Goal: Information Seeking & Learning: Find specific fact

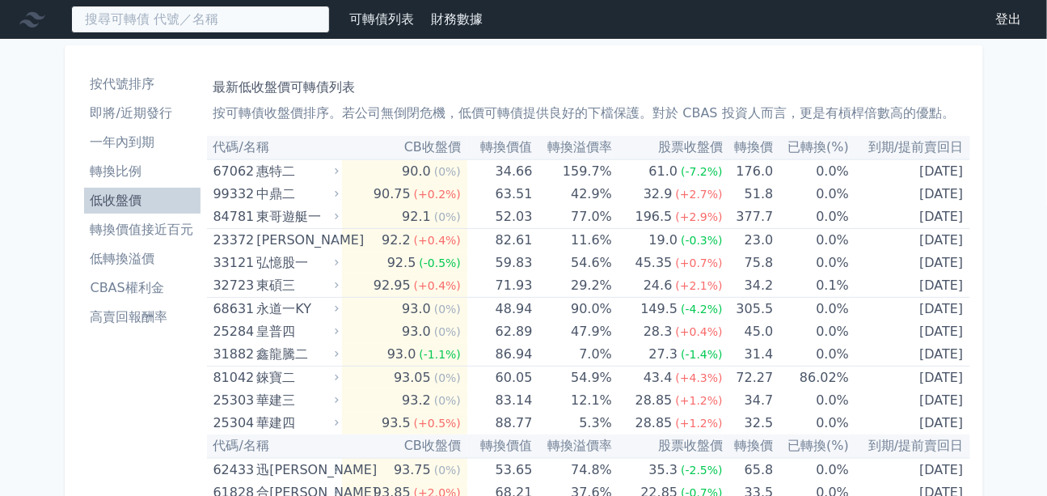
click at [138, 17] on input at bounding box center [200, 19] width 259 height 27
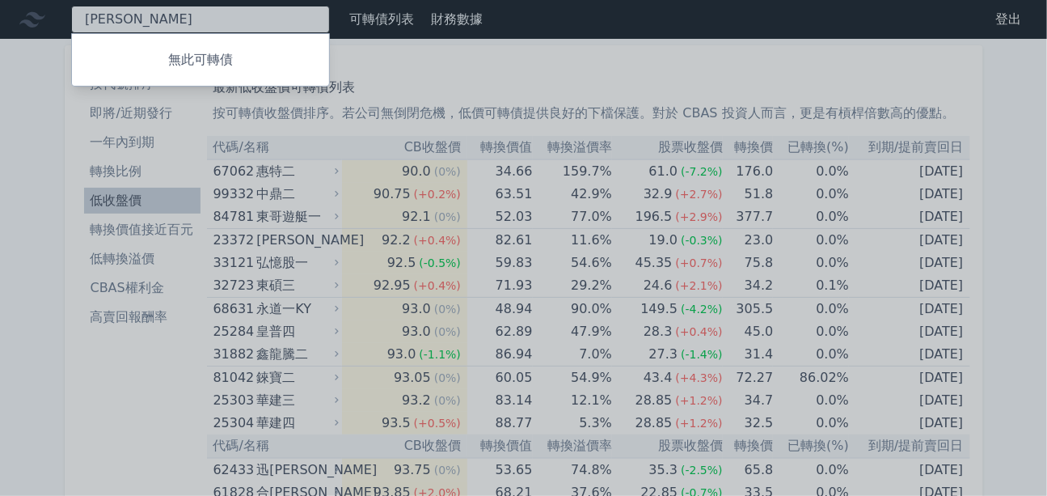
type input "德"
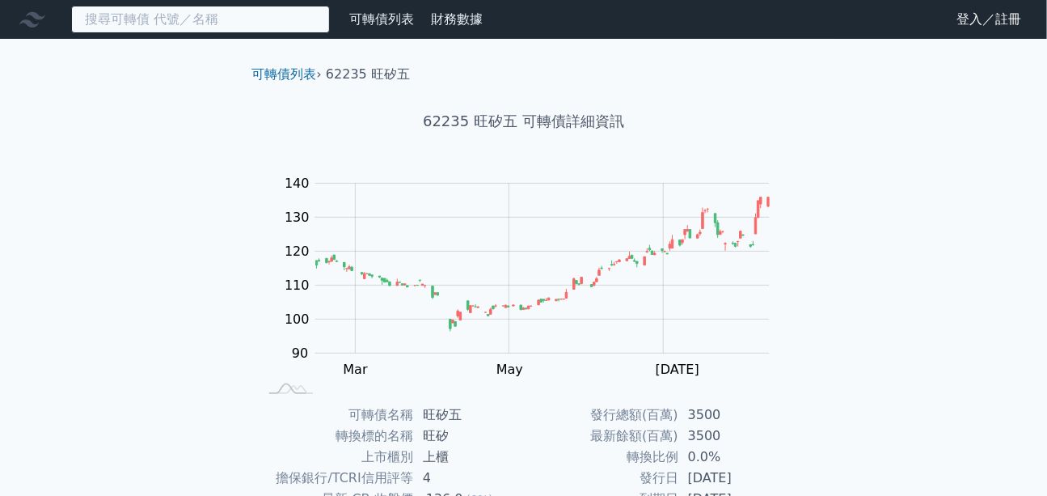
click at [223, 27] on input at bounding box center [200, 19] width 259 height 27
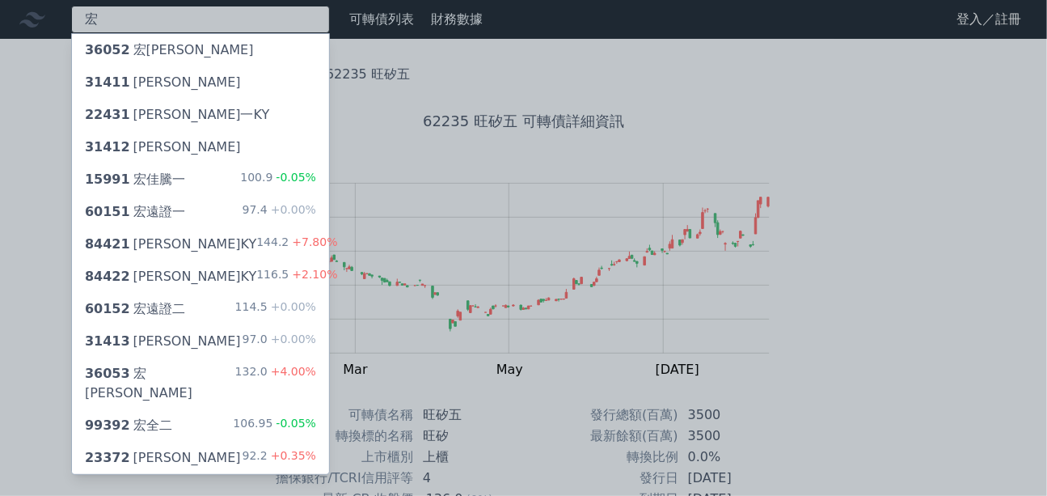
type input "宏"
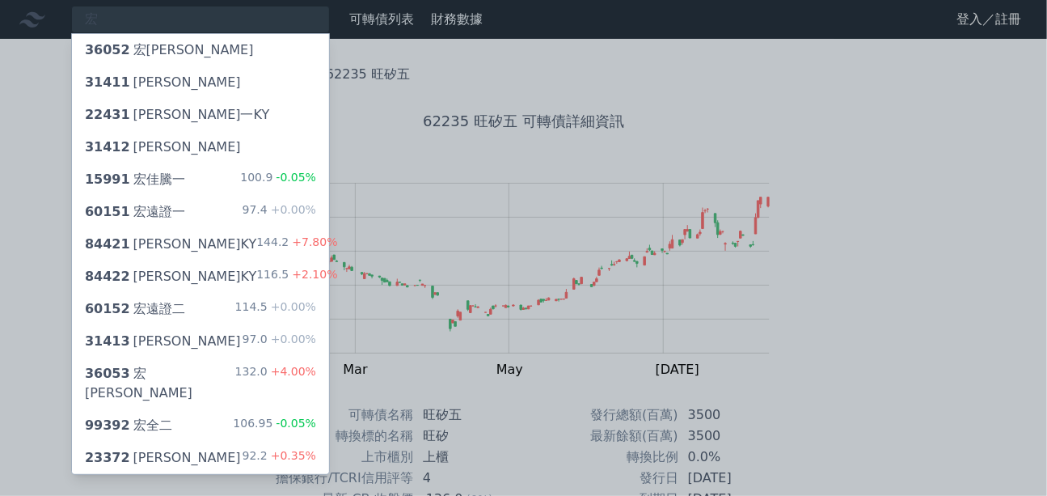
click at [163, 374] on div "36053 [PERSON_NAME]" at bounding box center [160, 383] width 150 height 39
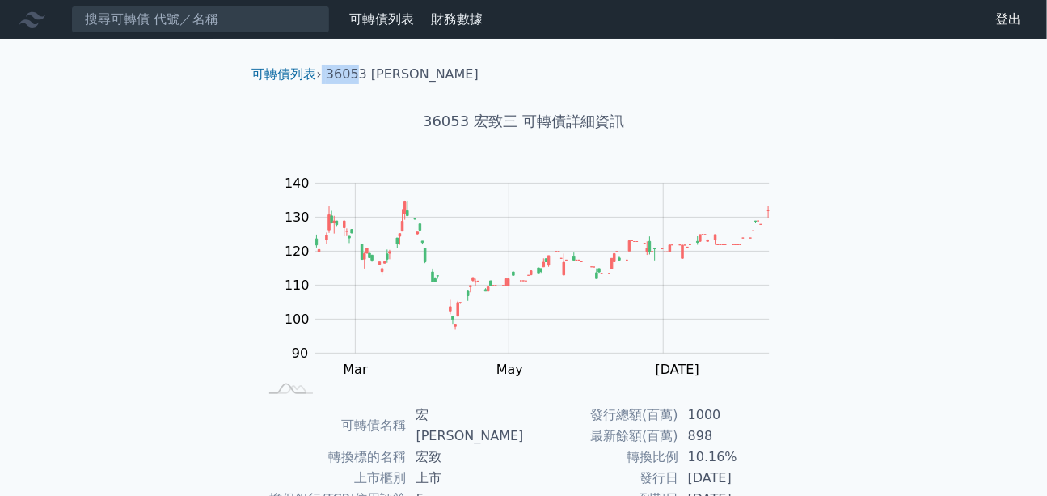
drag, startPoint x: 325, startPoint y: 74, endPoint x: 354, endPoint y: 75, distance: 29.1
click at [354, 75] on ol "可轉債列表 › 36053 宏致三" at bounding box center [523, 74] width 569 height 19
click at [329, 74] on li "36053 [PERSON_NAME]" at bounding box center [402, 74] width 153 height 19
click at [332, 72] on li "36053 [PERSON_NAME]" at bounding box center [402, 74] width 153 height 19
click at [336, 92] on div "36053 宏致三 可轉債詳細資訊" at bounding box center [523, 121] width 569 height 74
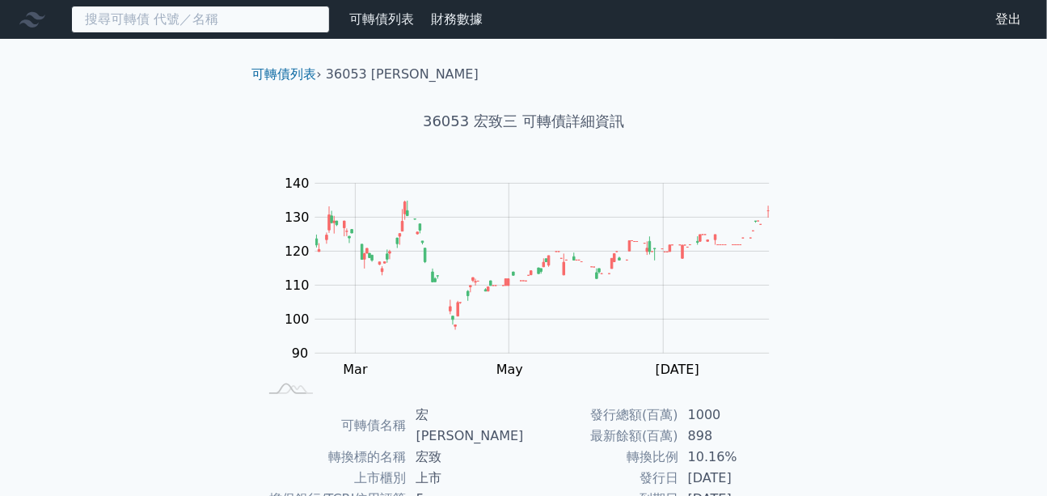
click at [154, 16] on input at bounding box center [200, 19] width 259 height 27
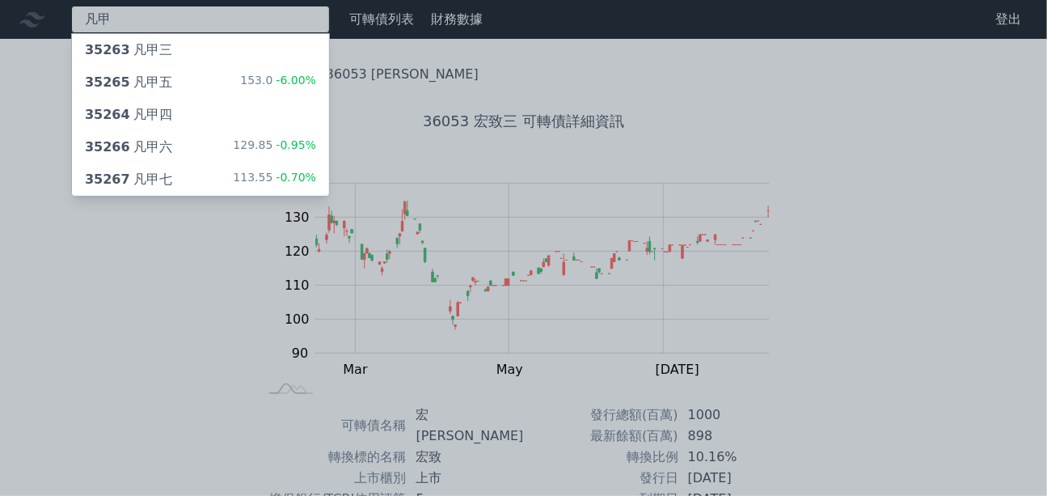
type input "凡甲"
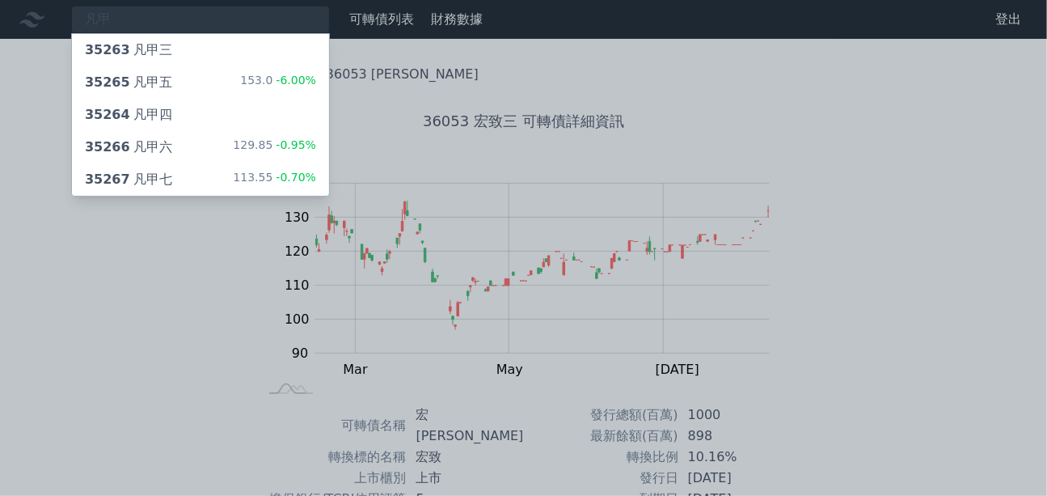
click at [157, 184] on div "35267 凡甲七" at bounding box center [128, 179] width 87 height 19
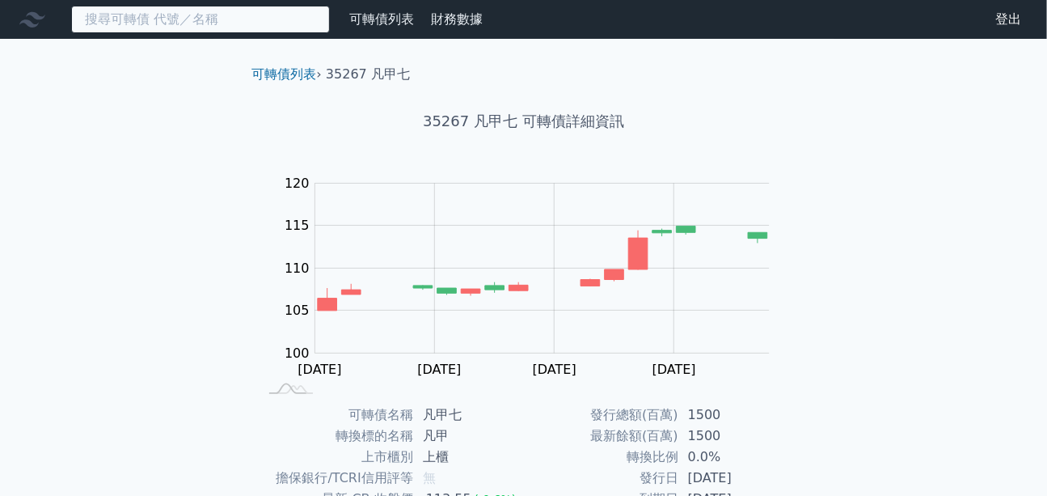
click at [194, 23] on input at bounding box center [200, 19] width 259 height 27
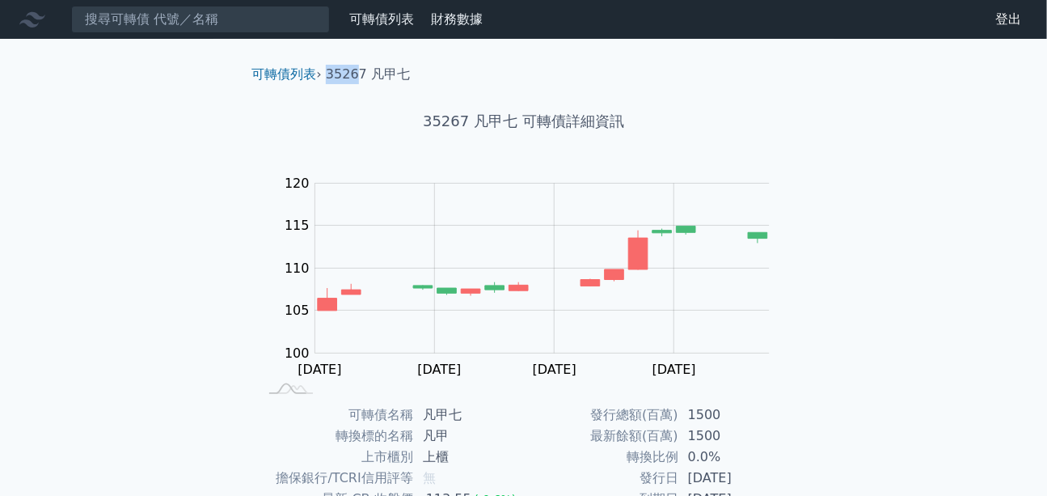
drag, startPoint x: 328, startPoint y: 74, endPoint x: 357, endPoint y: 77, distance: 28.4
click at [357, 77] on li "35267 凡甲七" at bounding box center [368, 74] width 84 height 19
copy li "3526"
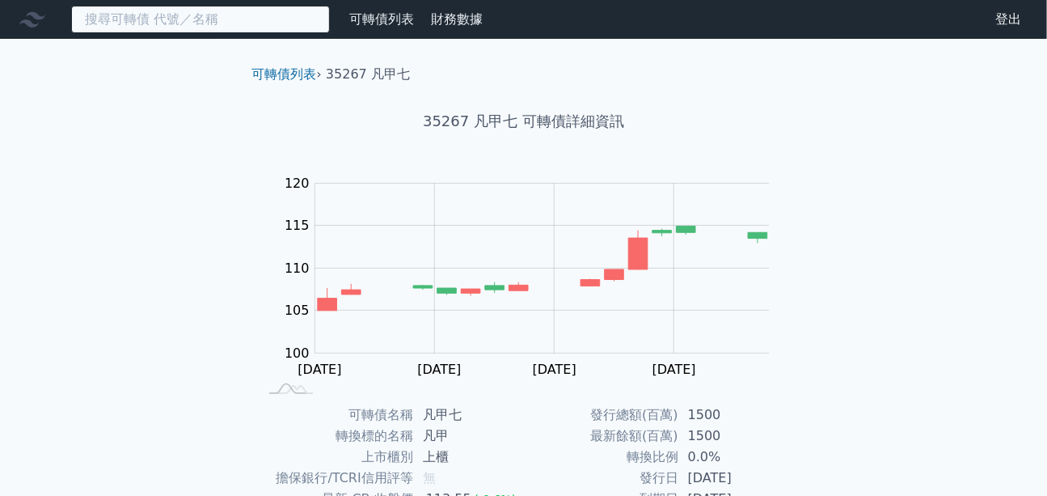
click at [199, 16] on input at bounding box center [200, 19] width 259 height 27
paste input "3526"
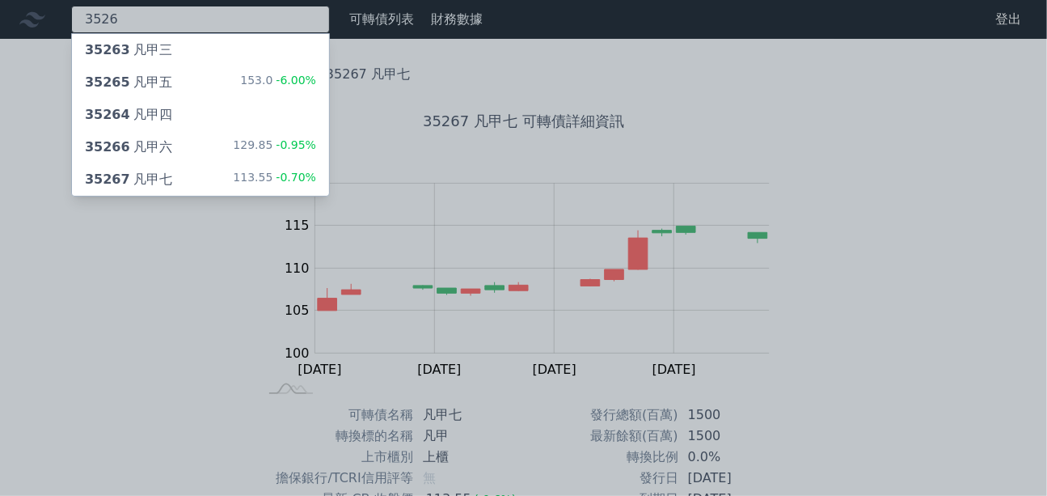
type input "3526"
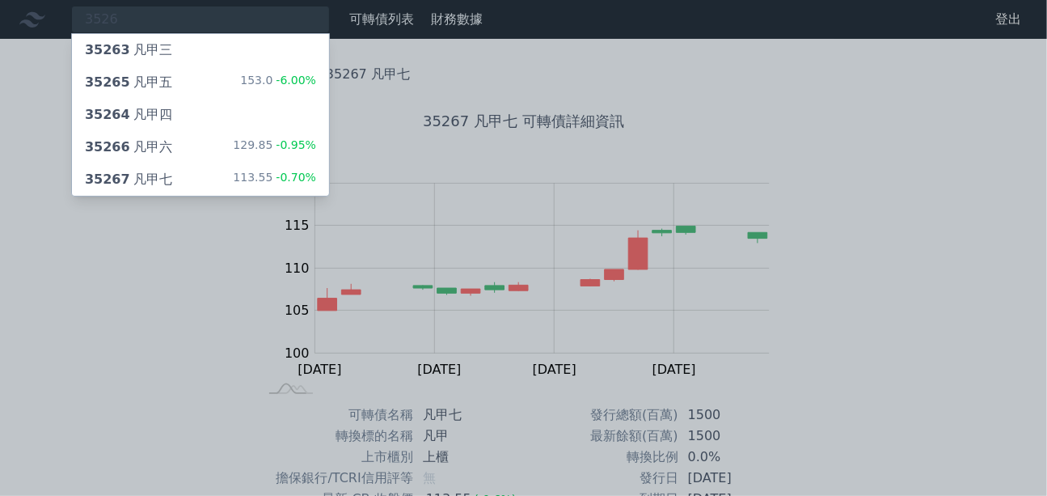
click at [180, 141] on div "35266 凡甲六 129.85 -0.95%" at bounding box center [200, 147] width 257 height 32
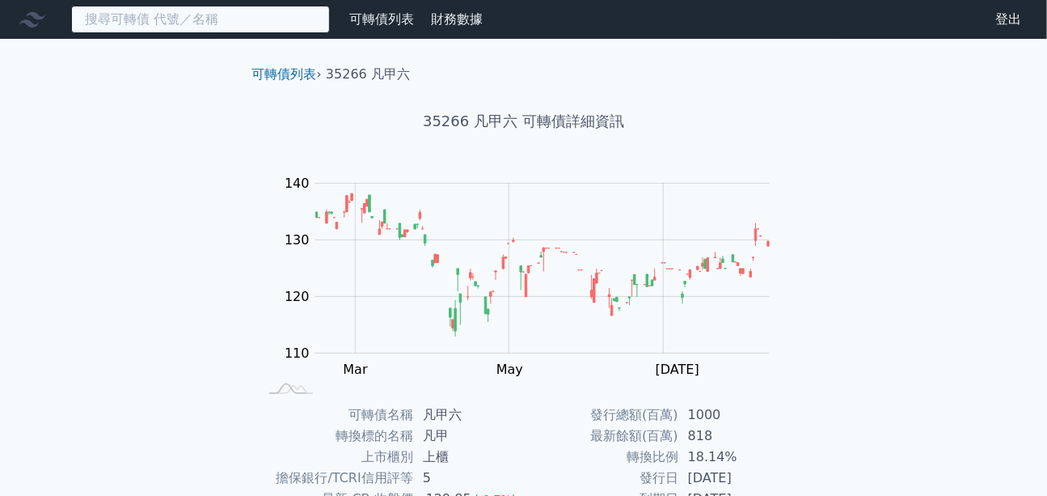
click at [208, 19] on input at bounding box center [200, 19] width 259 height 27
paste input "3526"
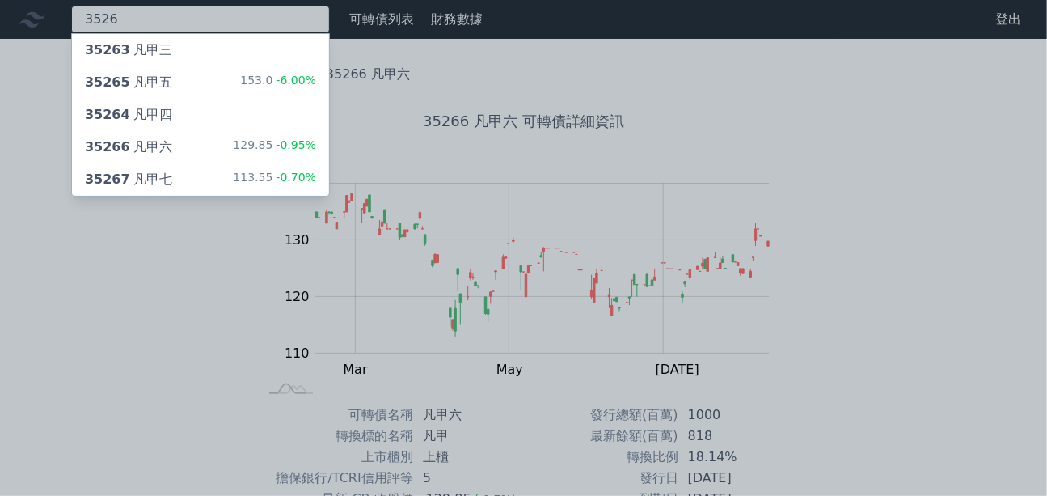
type input "3526"
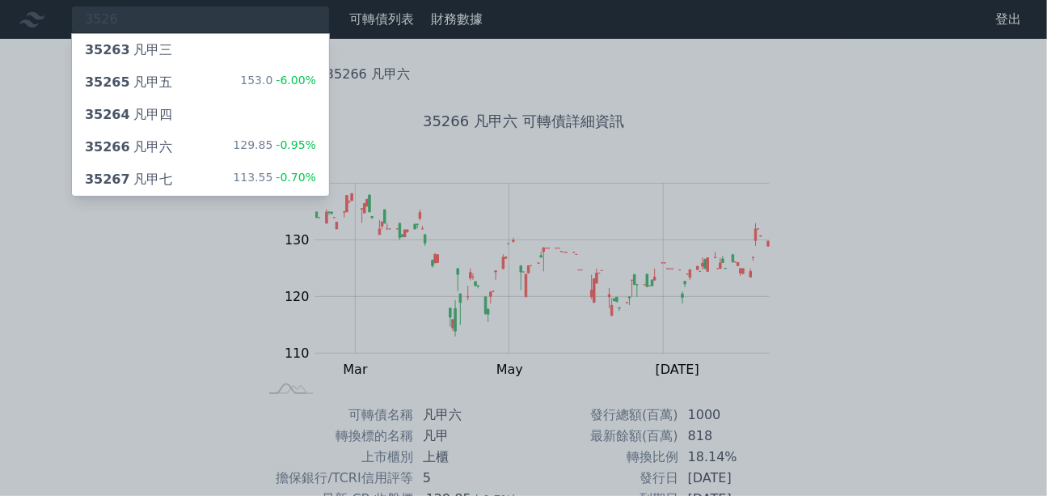
click at [184, 86] on div "35265 凡甲五 153.0 -6.00%" at bounding box center [200, 82] width 257 height 32
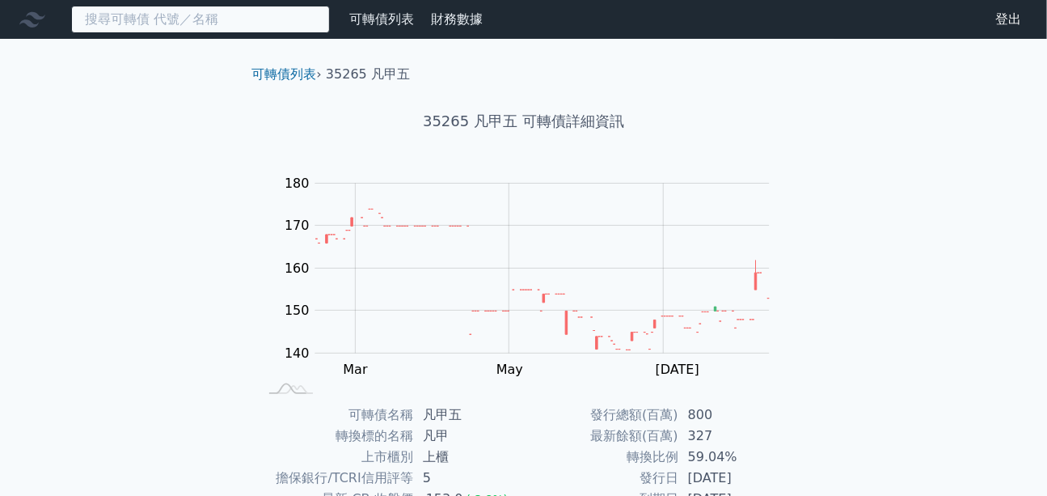
click at [206, 20] on input at bounding box center [200, 19] width 259 height 27
paste input "3526"
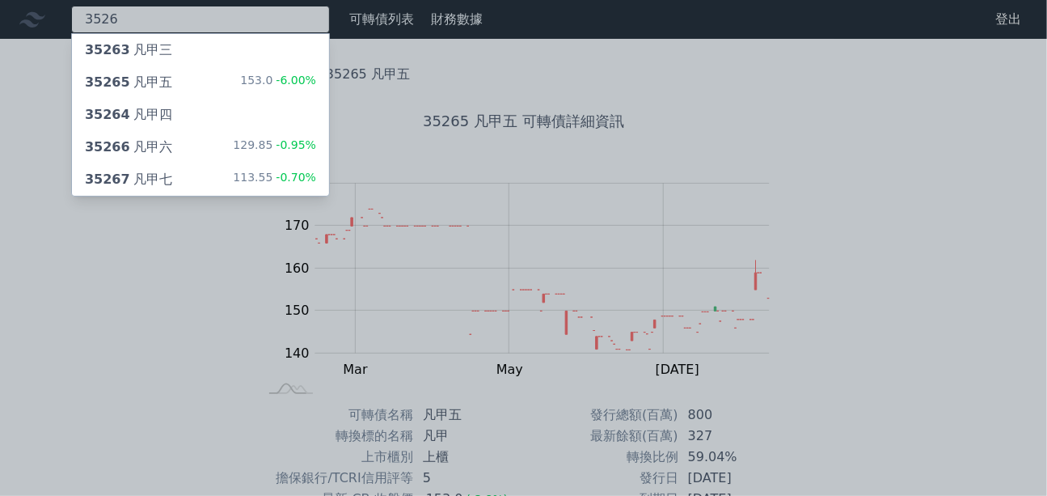
type input "3526"
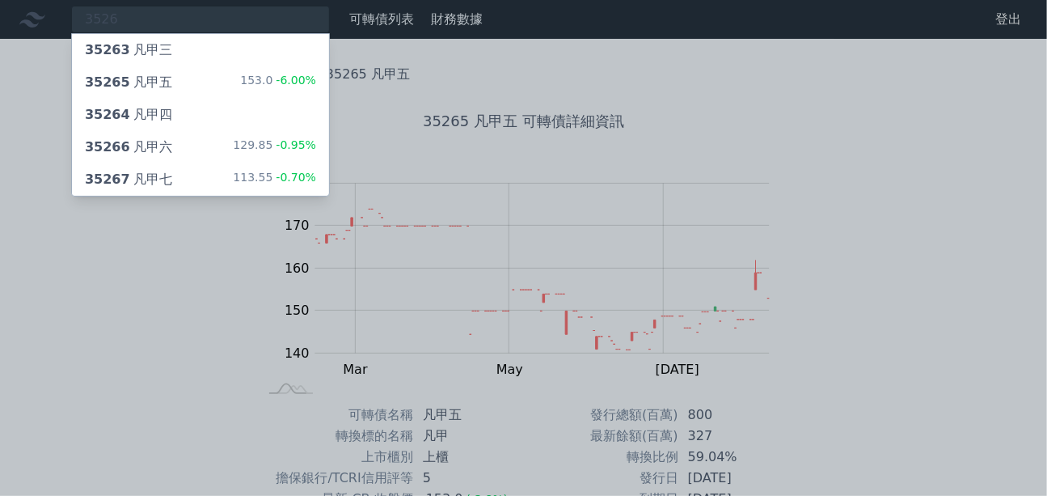
click at [223, 148] on div "35266 凡甲六 129.85 -0.95%" at bounding box center [200, 147] width 257 height 32
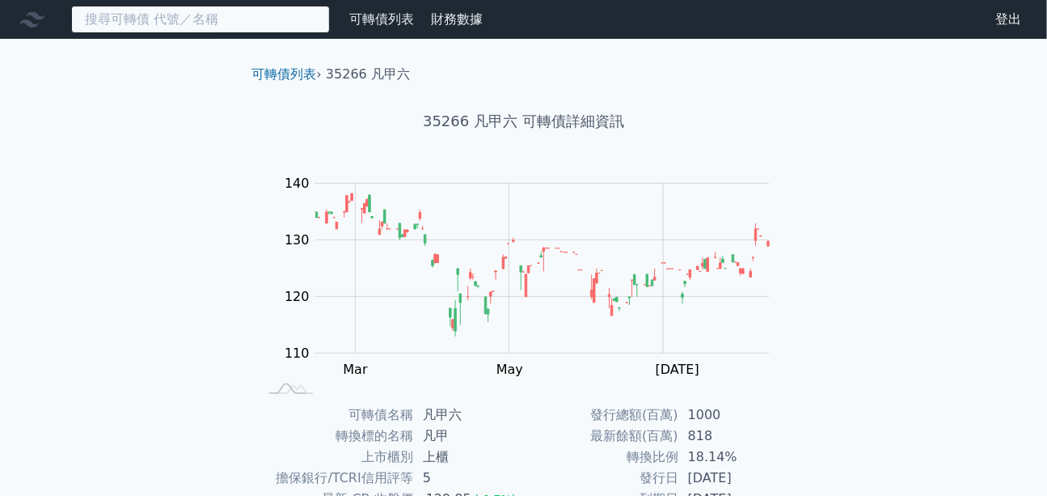
click at [173, 15] on input at bounding box center [200, 19] width 259 height 27
paste input "3526"
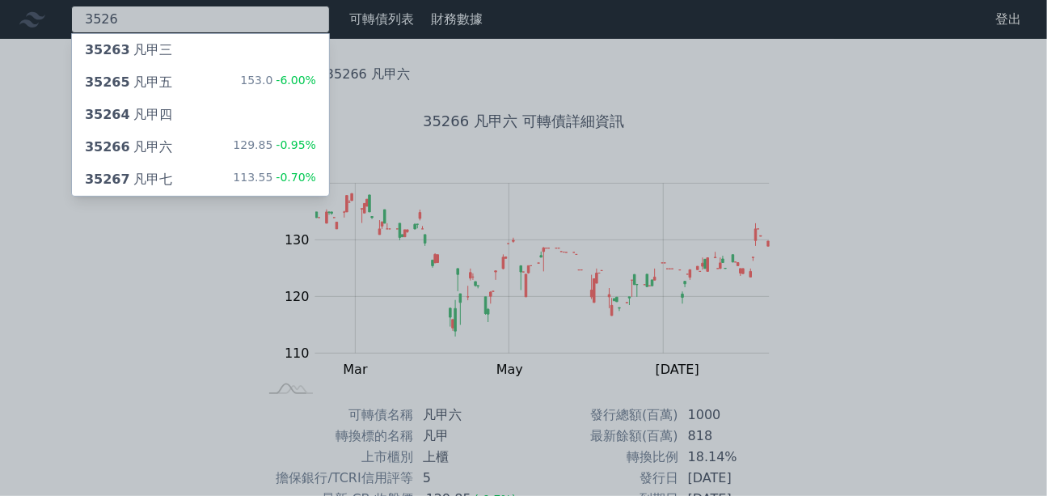
type input "3526"
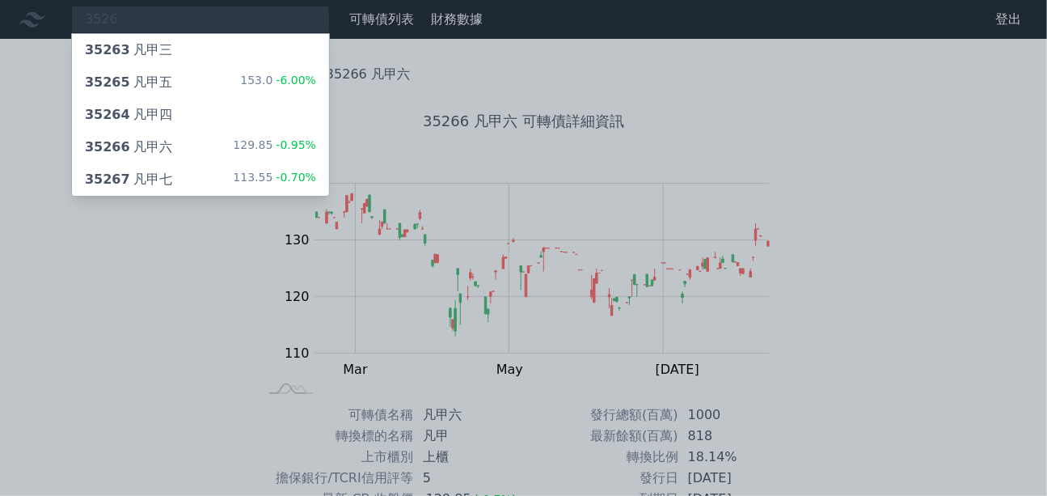
click at [158, 182] on div "35267 凡甲七" at bounding box center [128, 179] width 87 height 19
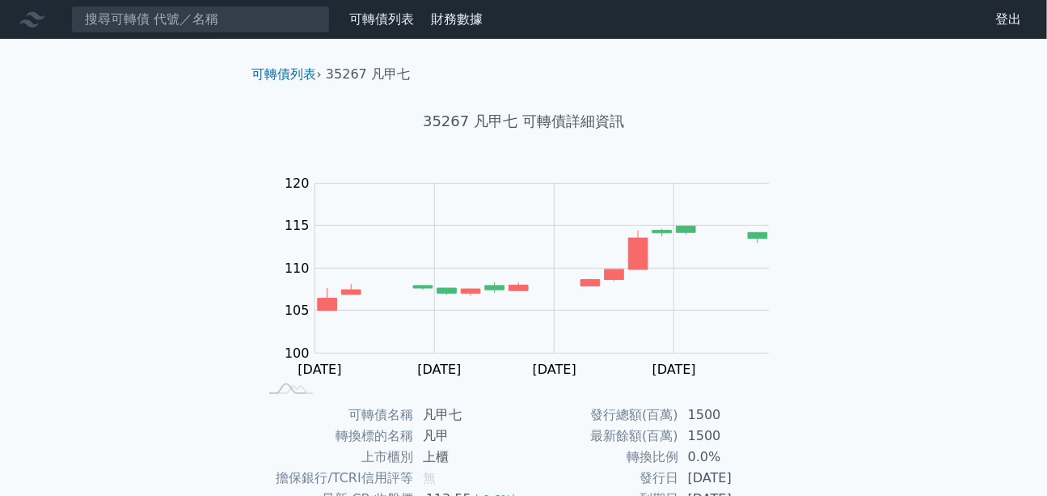
scroll to position [146, 0]
